Goal: Task Accomplishment & Management: Use online tool/utility

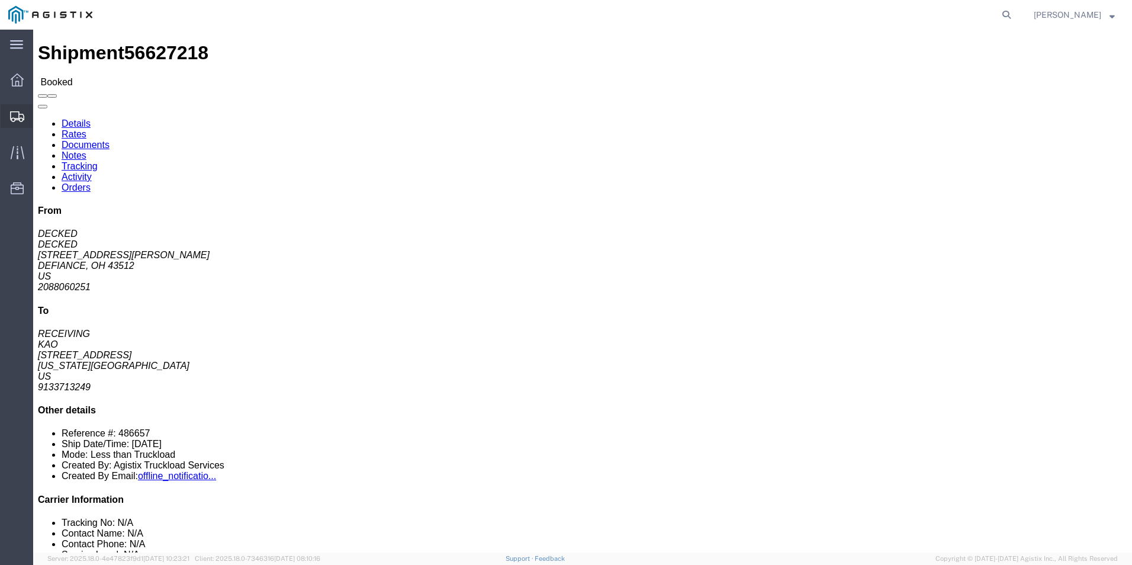
click at [19, 117] on icon at bounding box center [17, 116] width 14 height 11
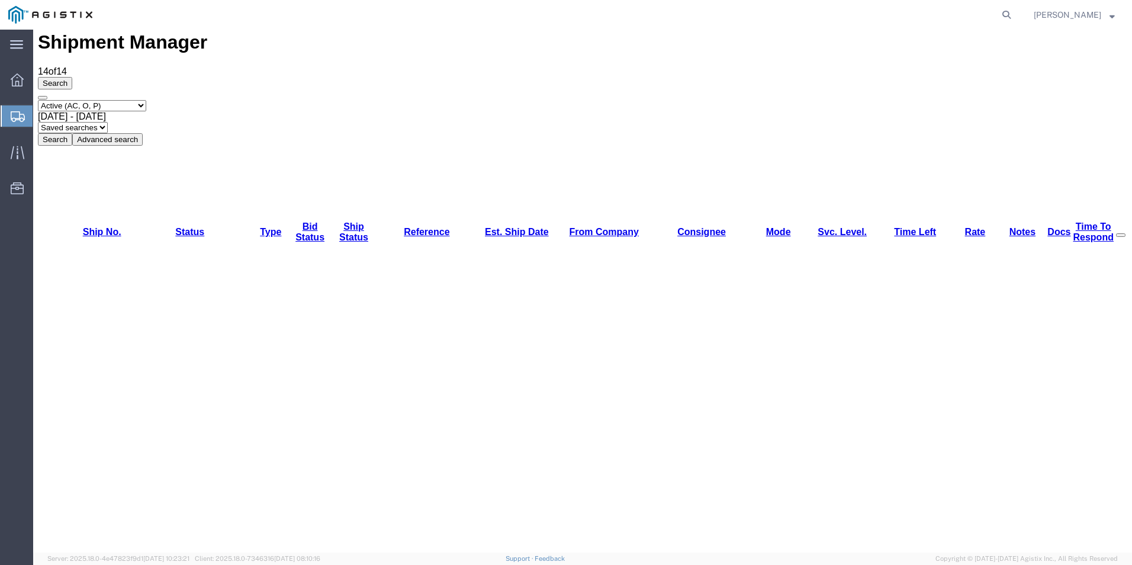
scroll to position [13, 0]
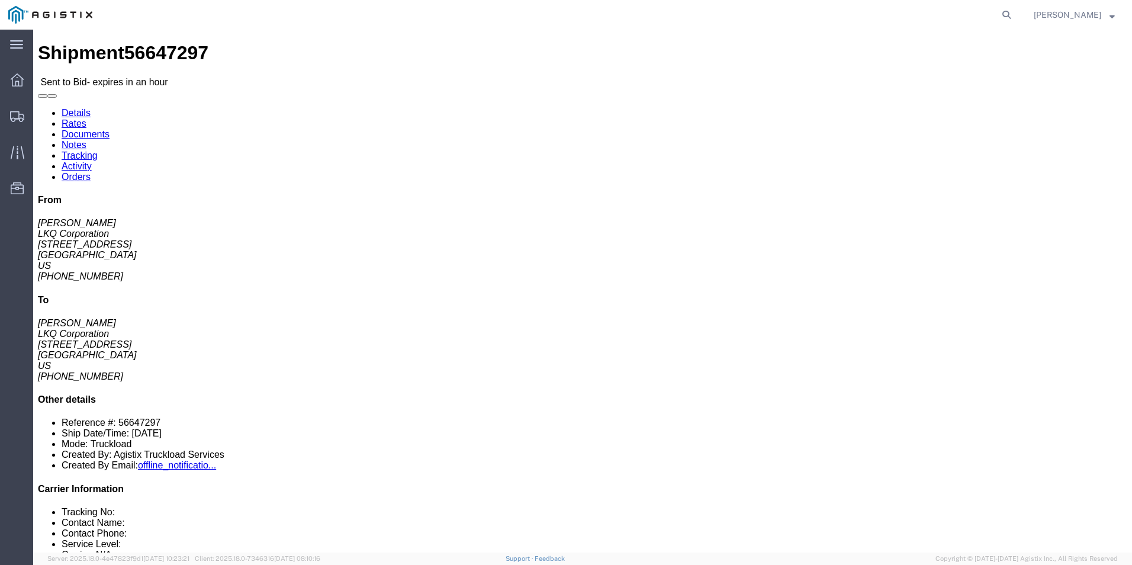
click div "Leg 1 - Truckload Vehicle 1: Standard Dry Van (53 Feet) Number of trucks: 1"
click div "From [PERSON_NAME] LKQ Corporation [STREET_ADDRESS] [PHONE_NUMBER] To [PERSON_N…"
click at [619, 22] on div at bounding box center [559, 15] width 916 height 30
click div "Leg 1 - Truckload Vehicle 1: Standard Dry Van (53 Feet) Number of trucks: 1"
click div "Ship To LKQ Corporation ([PERSON_NAME]) 1880 [STREET_ADDRESS] [PHONE_NUMBER] [E…"
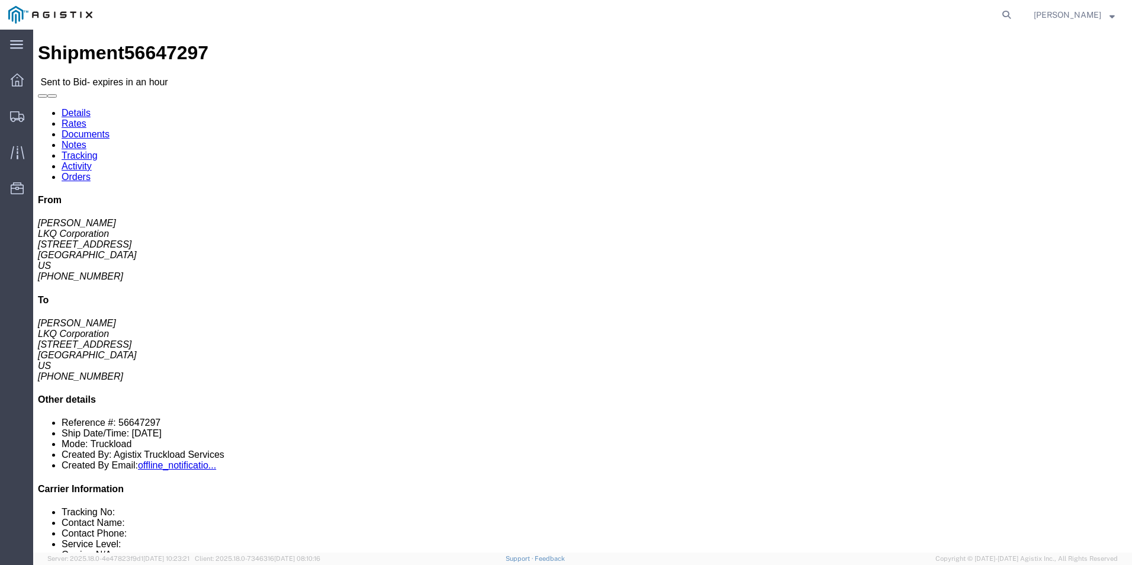
click div "From [PERSON_NAME] LKQ Corporation [STREET_ADDRESS] [PHONE_NUMBER] To [PERSON_N…"
click link "Enter / Modify Bid"
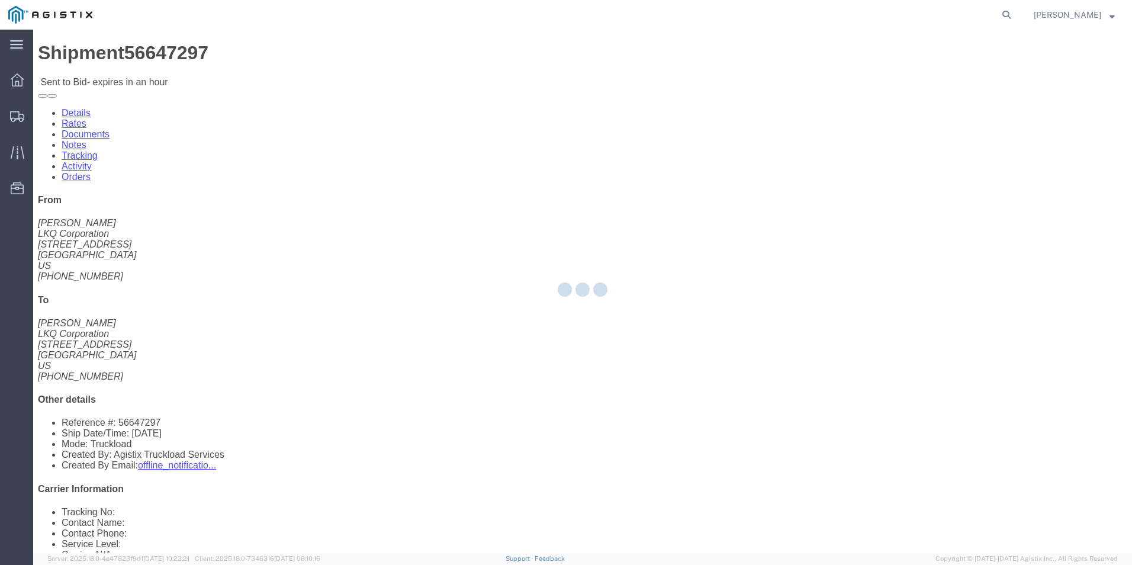
select select "18393"
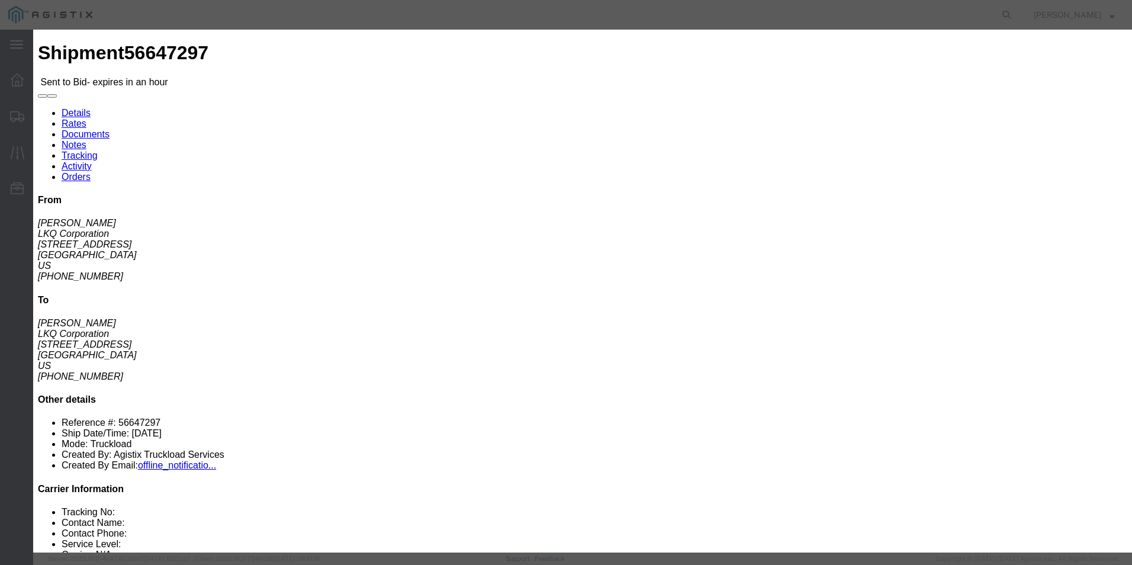
click select "Select Guaranteed Next Day Rail TL Standard 3 - 5 Day"
select select "35343"
click select "Select Guaranteed Next Day Rail TL Standard 3 - 5 Day"
click input "text"
type input "ITS BID"
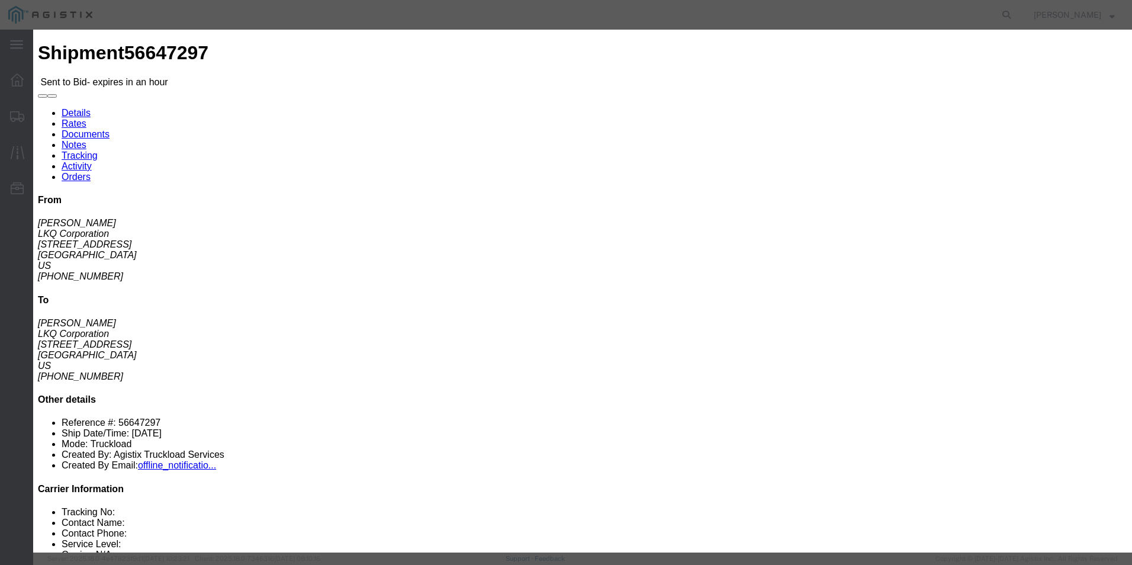
click select "Select Air Less than Truckload Multi-Leg Ocean Freight Rail Small Parcel Truckl…"
select select "TL"
click select "Select Air Less than Truckload Multi-Leg Ocean Freight Rail Small Parcel Truckl…"
click input "number"
type input "4375"
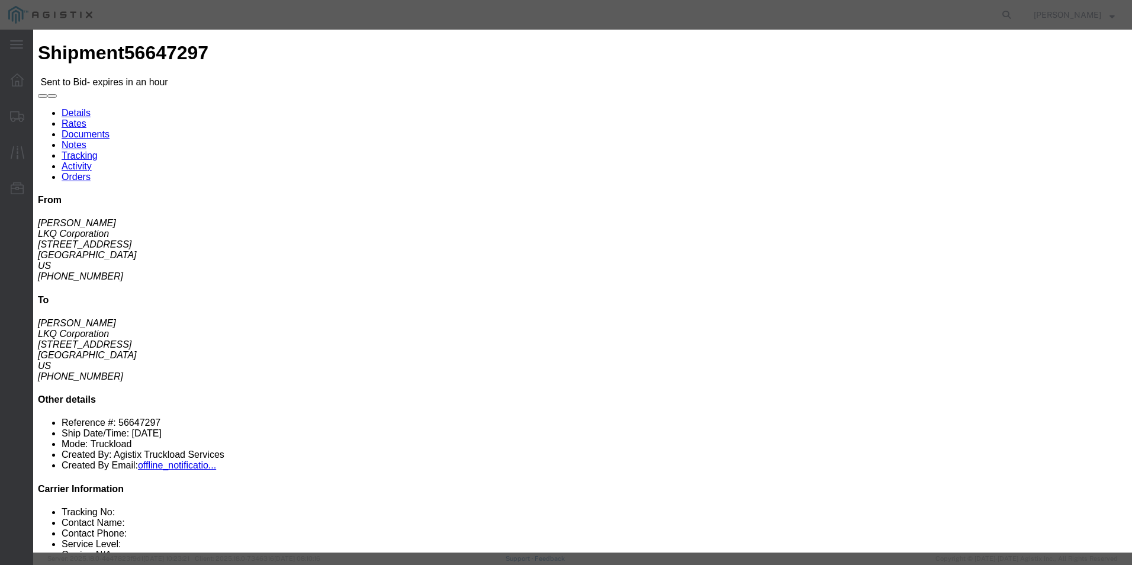
click button "Submit"
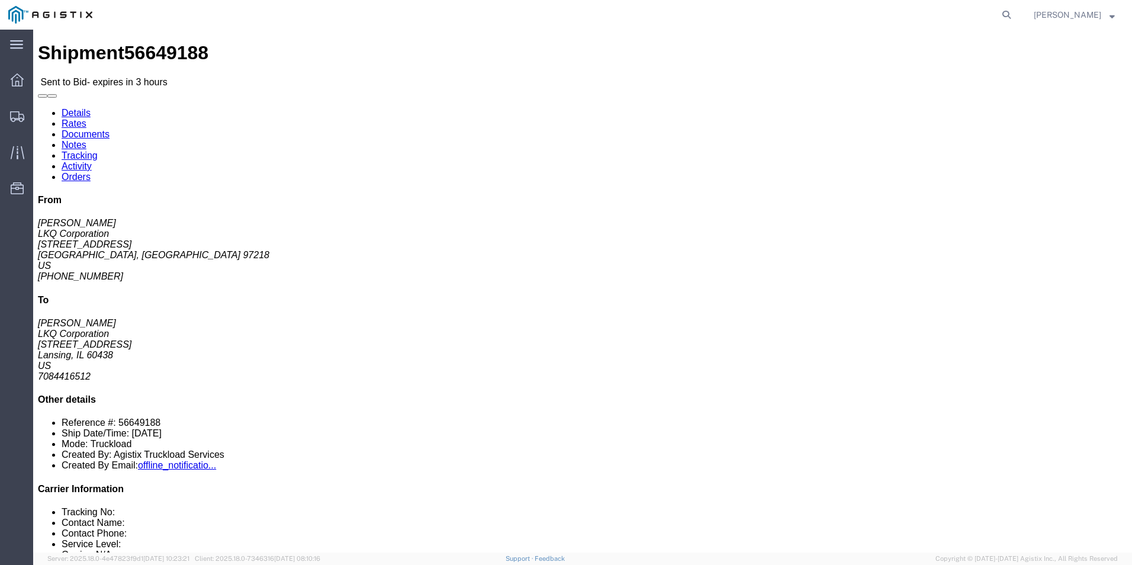
drag, startPoint x: 506, startPoint y: 342, endPoint x: 520, endPoint y: 408, distance: 67.7
click div "14 Pallet(s) Standard (Not Stackable) Total weight: 41368.00 LBS Carton count: …"
click button "Ignore Bid"
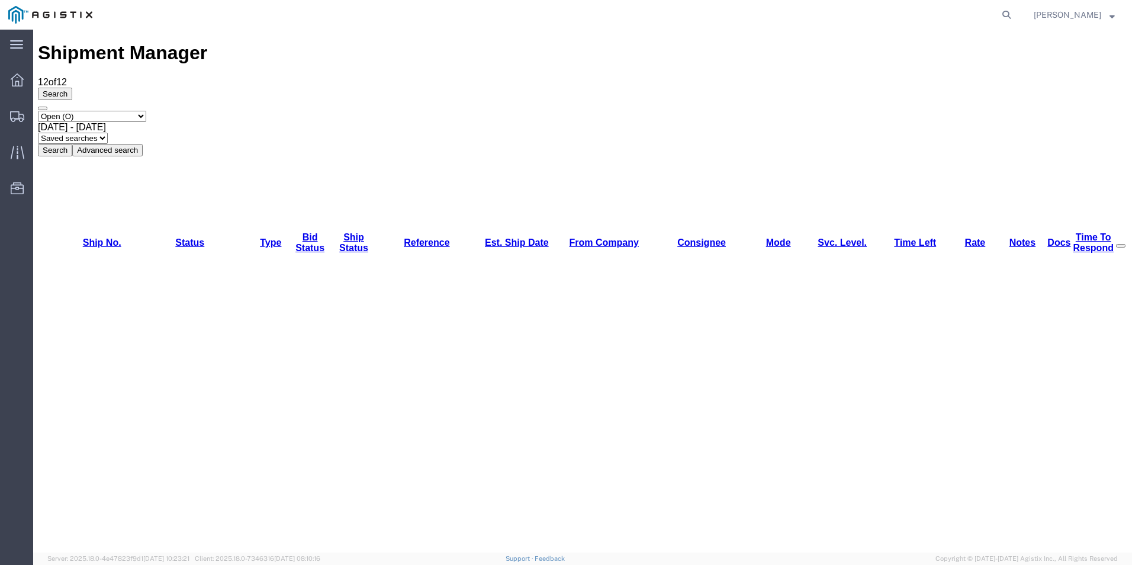
click at [138, 111] on select "Select status Active (AC, O, P) All Approved Awaiting Confirmation (AC) Booked …" at bounding box center [92, 116] width 108 height 11
select select "IGNR"
click at [38, 111] on select "Select status Active (AC, O, P) All Approved Awaiting Confirmation (AC) Booked …" at bounding box center [92, 116] width 108 height 11
click at [72, 144] on button "Search" at bounding box center [55, 150] width 34 height 12
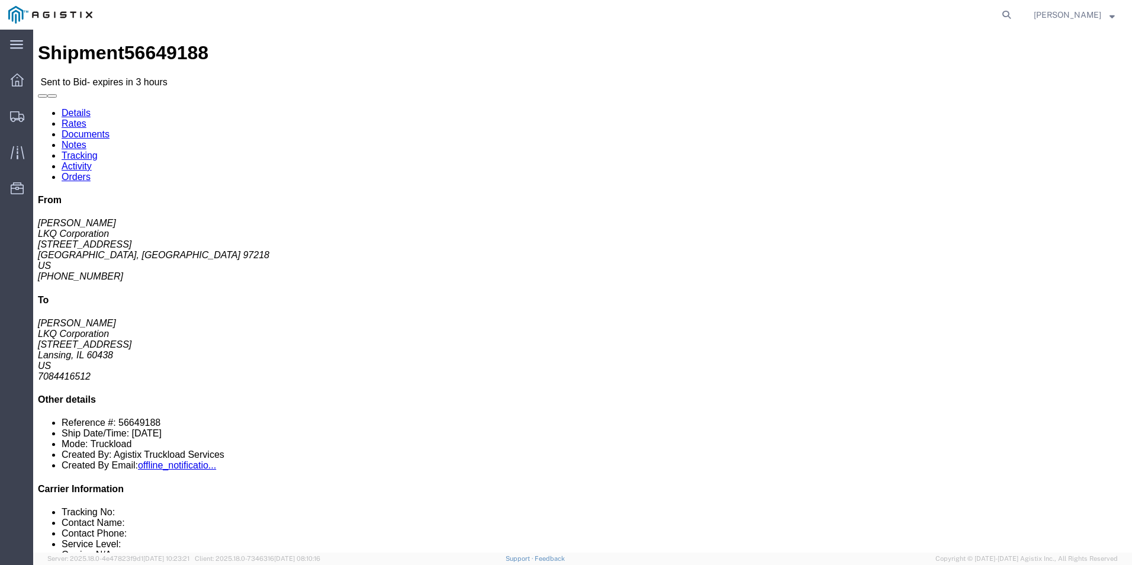
click button "Restore Bid"
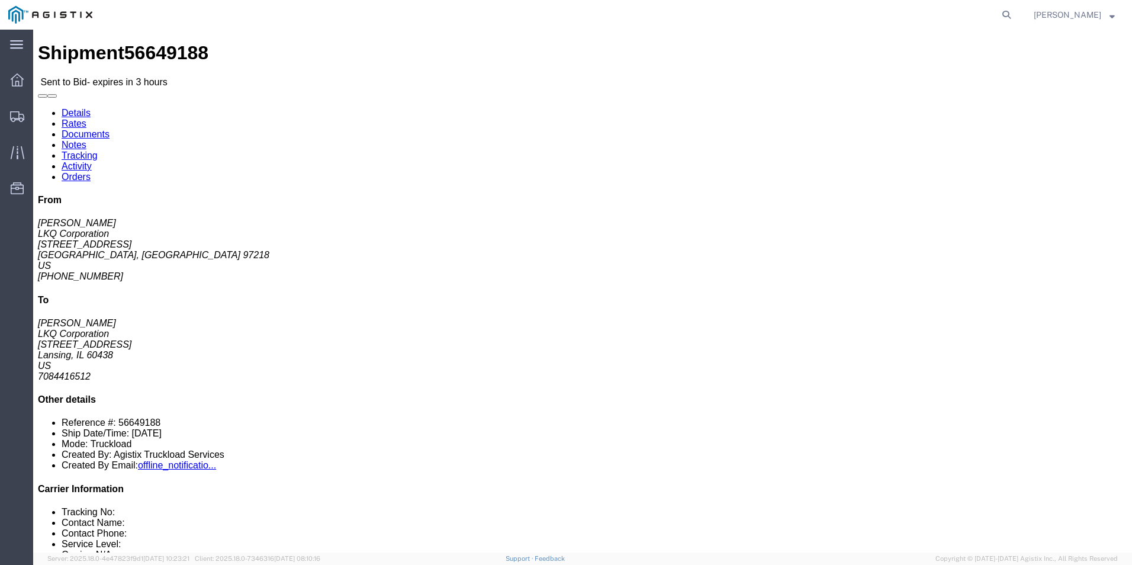
click div "Ship From LKQ Corporation ([PERSON_NAME]) 1824 [STREET_ADDRESS] [PHONE_NUMBER] …"
click link "Enter / Modify Bid"
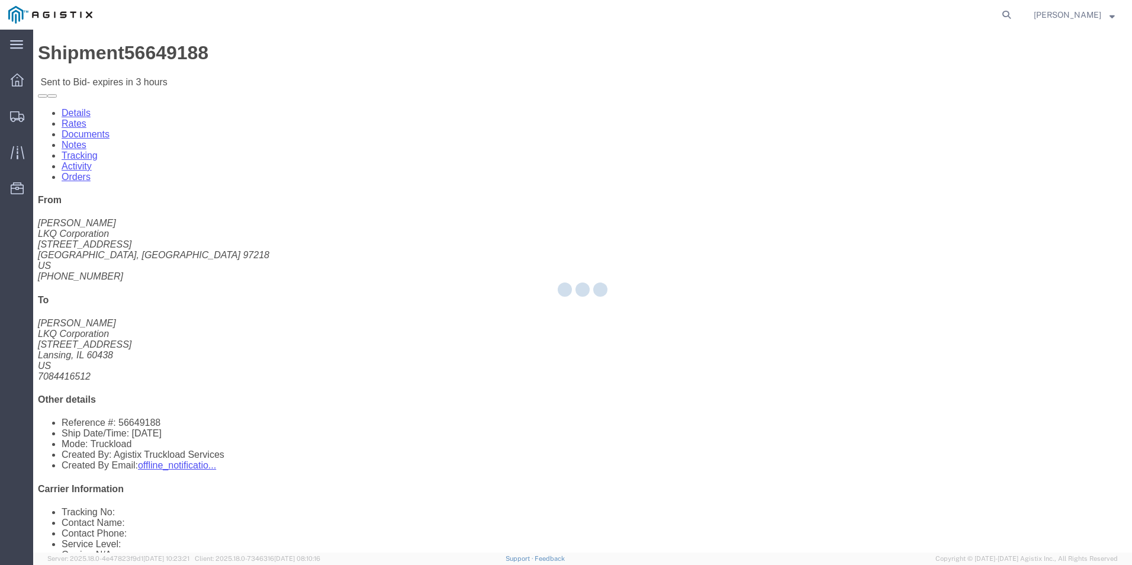
select select "18393"
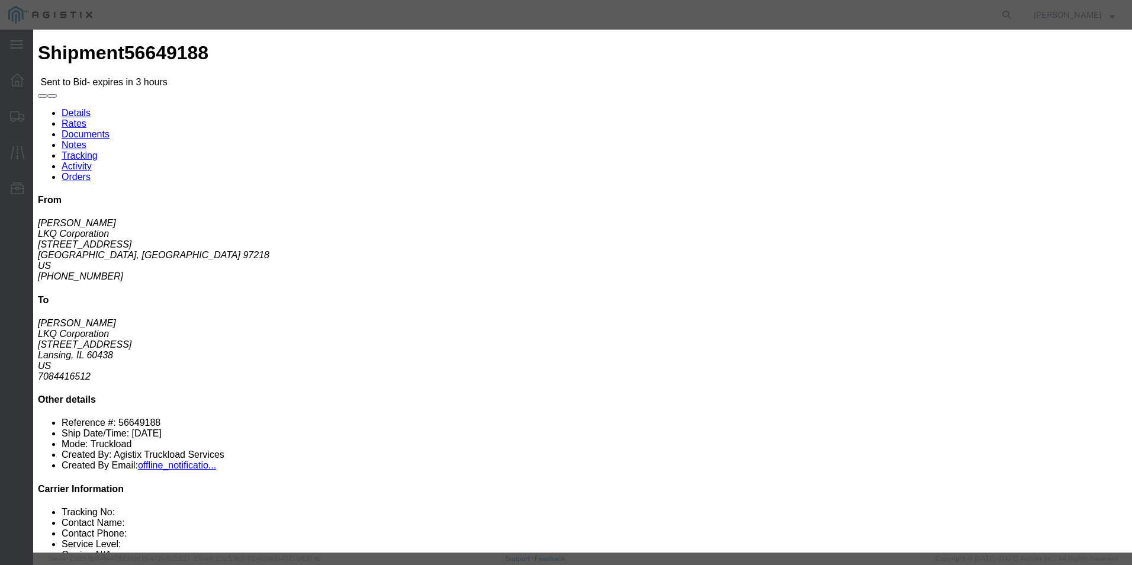
click select "Select Guaranteed Next Day Rail TL Standard 3 - 5 Day"
select select "35343"
click select "Select Guaranteed Next Day Rail TL Standard 3 - 5 Day"
click input "text"
type input "ITS BID"
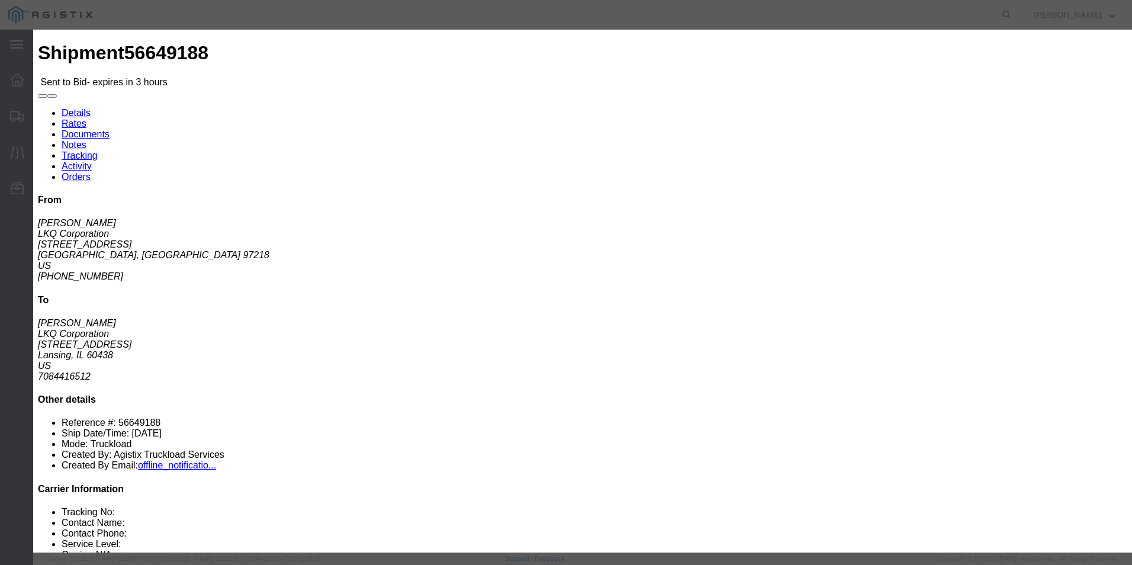
click select "Select Air Less than Truckload Multi-Leg Ocean Freight Rail Small Parcel Truckl…"
select select "TL"
click select "Select Air Less than Truckload Multi-Leg Ocean Freight Rail Small Parcel Truckl…"
click input "number"
type input "3703"
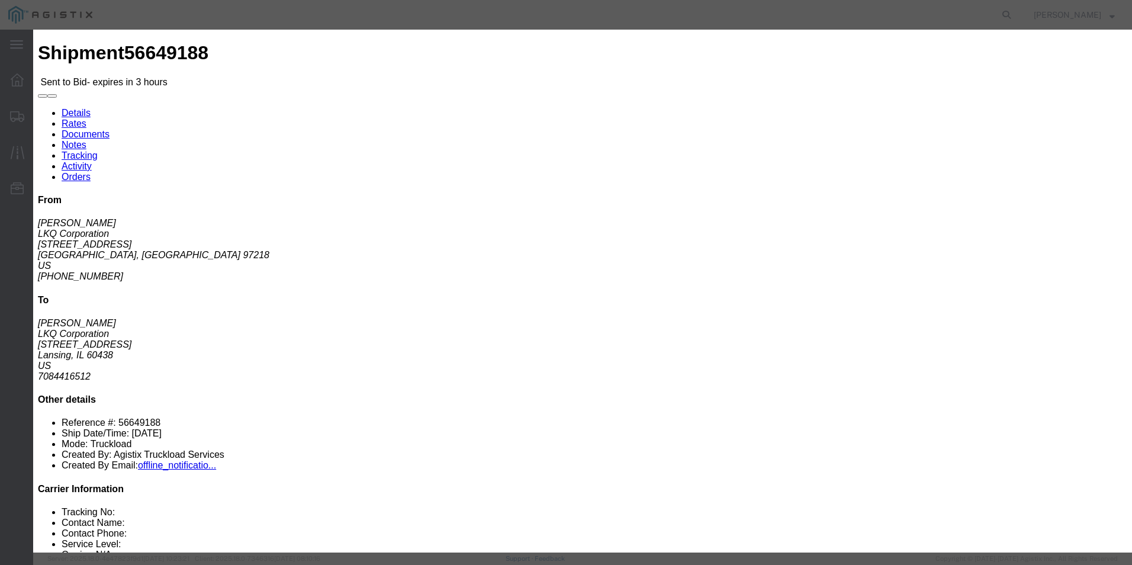
click button "Submit"
